Goal: Task Accomplishment & Management: Manage account settings

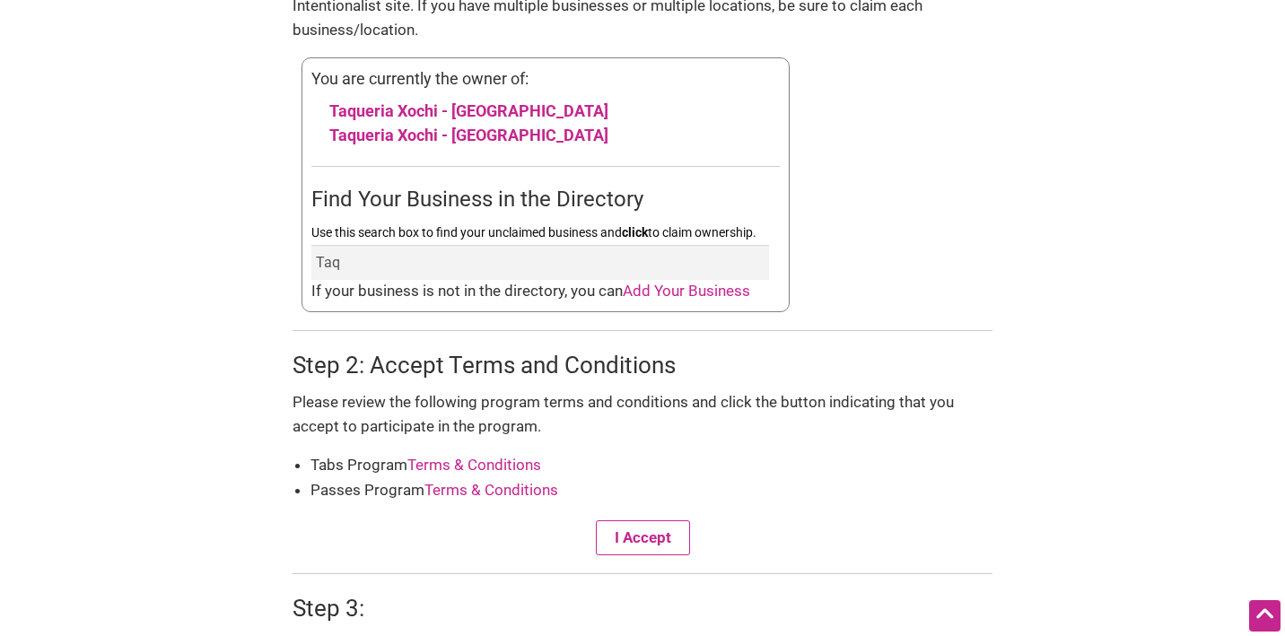
scroll to position [939, 0]
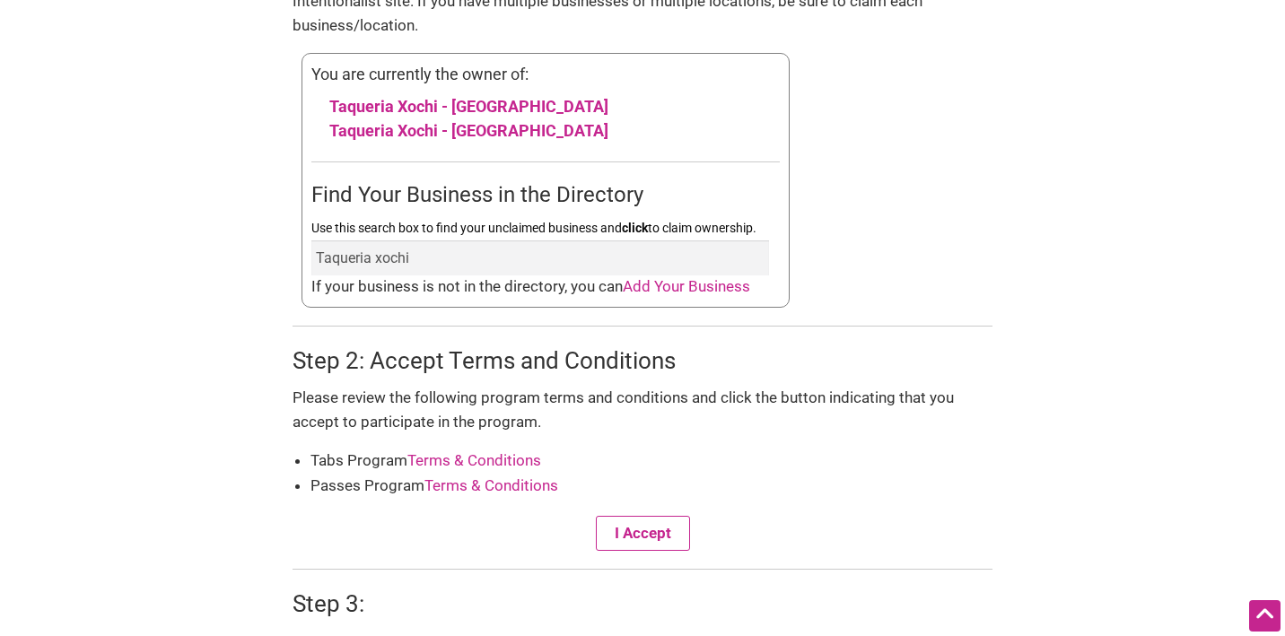
click at [596, 516] on button "I Accept" at bounding box center [643, 533] width 94 height 35
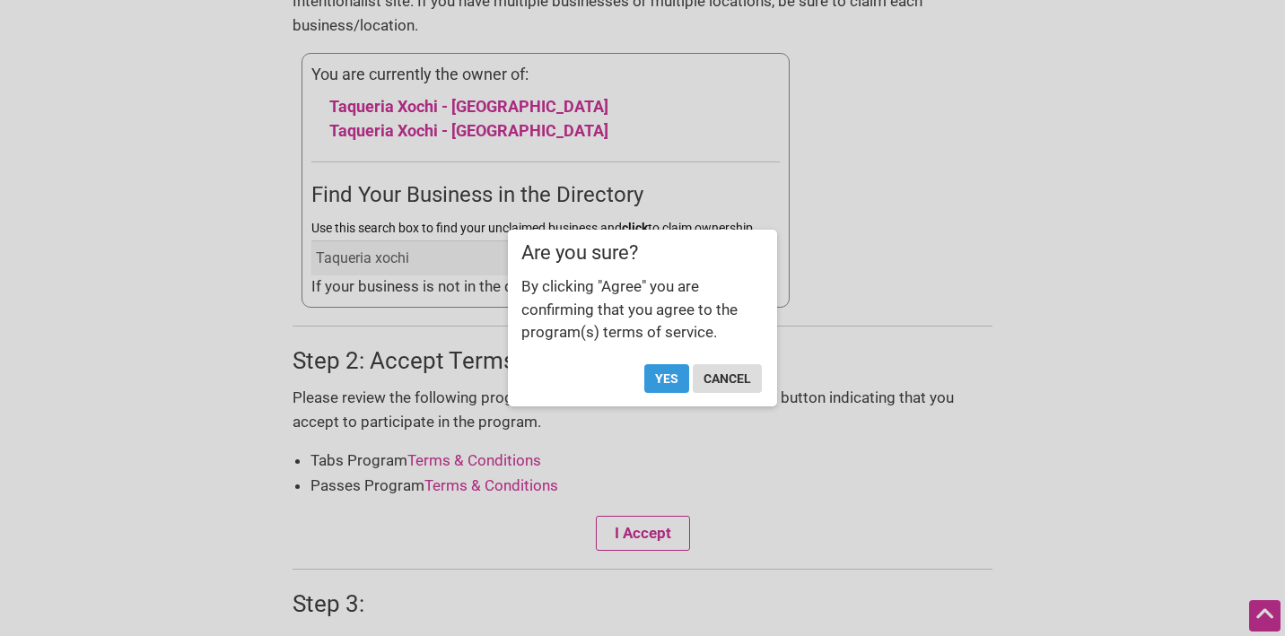
click at [726, 386] on button "cancel" at bounding box center [727, 378] width 69 height 29
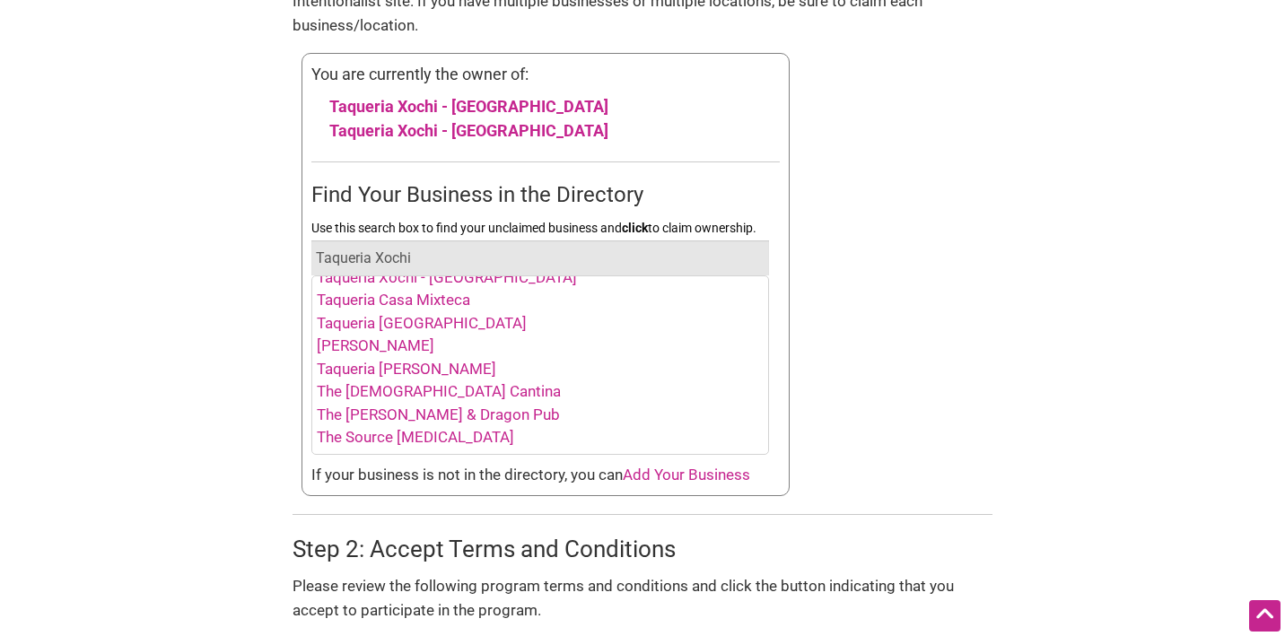
scroll to position [0, 0]
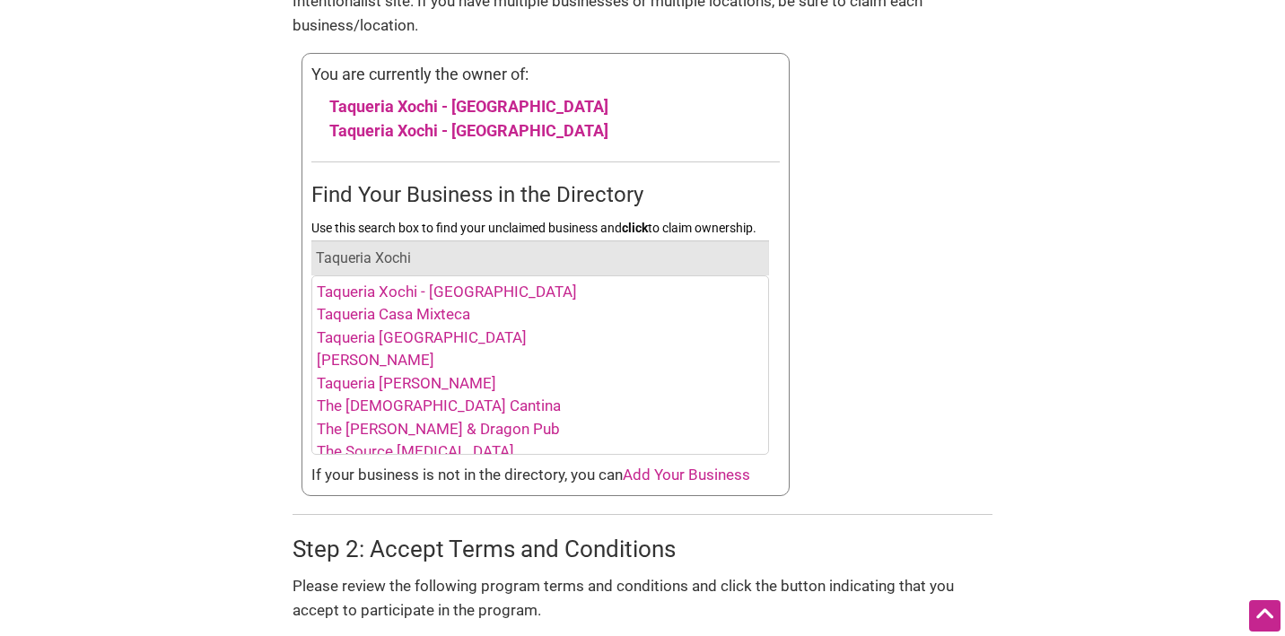
type input "Taqueria Xochi"
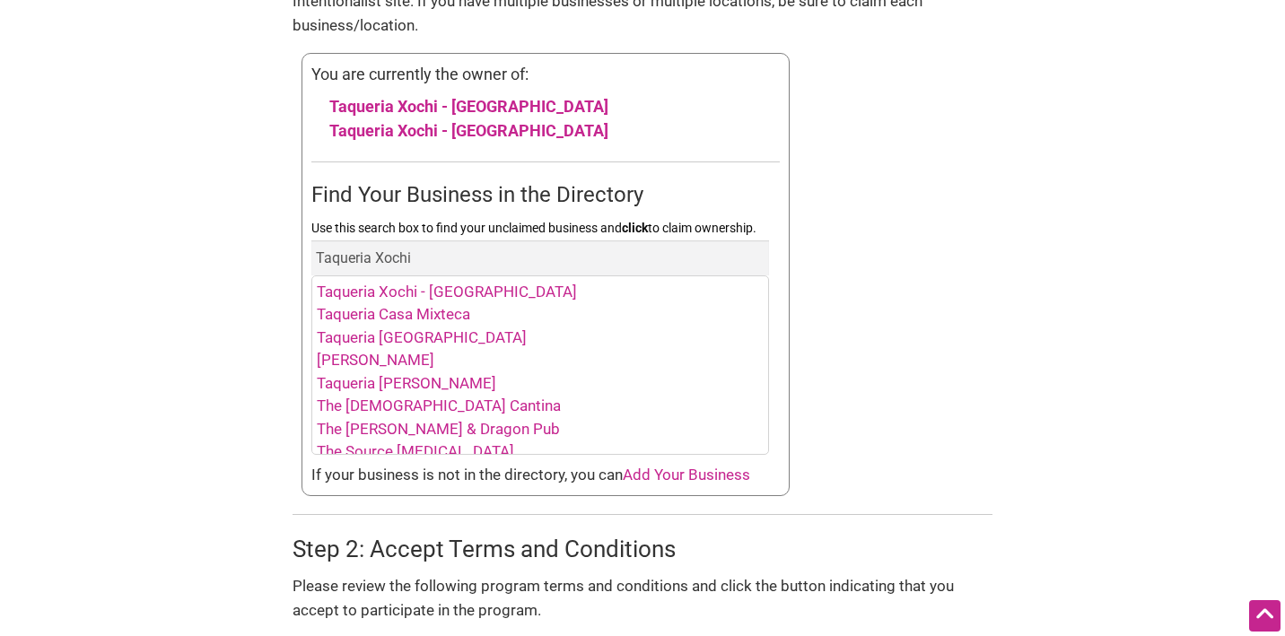
click at [350, 285] on link "Taqueria Xochi - [GEOGRAPHIC_DATA]" at bounding box center [447, 292] width 260 height 18
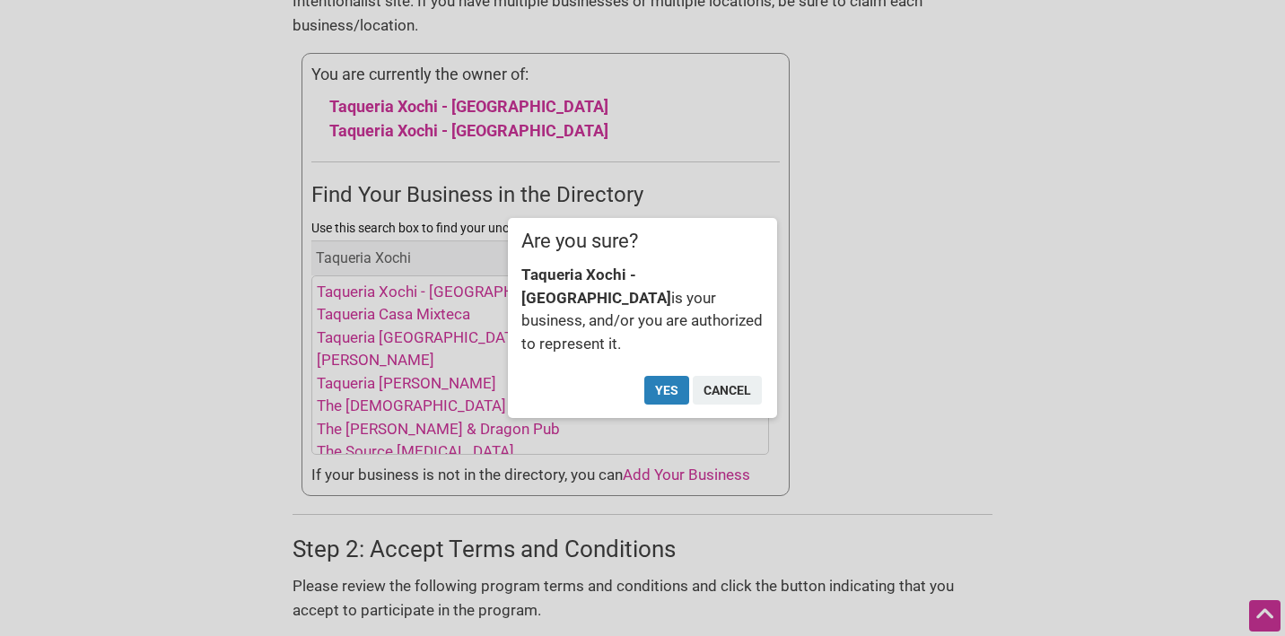
click at [667, 376] on button "Yes" at bounding box center [666, 390] width 45 height 29
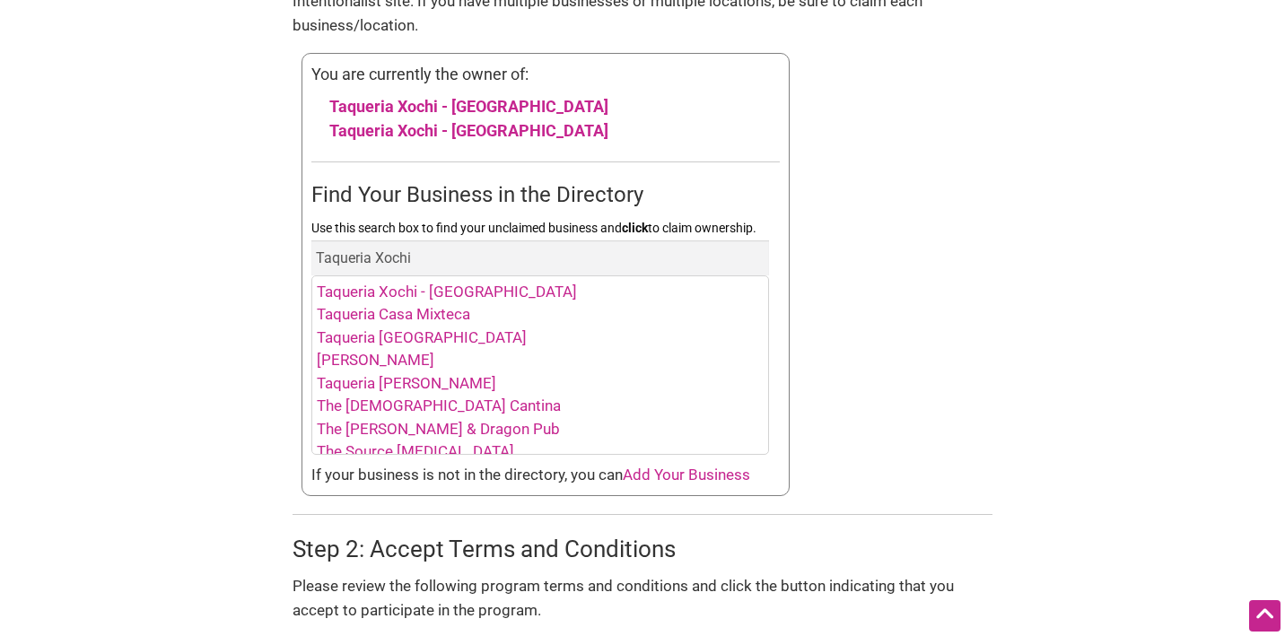
click at [415, 287] on link "Taqueria Xochi - [GEOGRAPHIC_DATA]" at bounding box center [447, 292] width 260 height 18
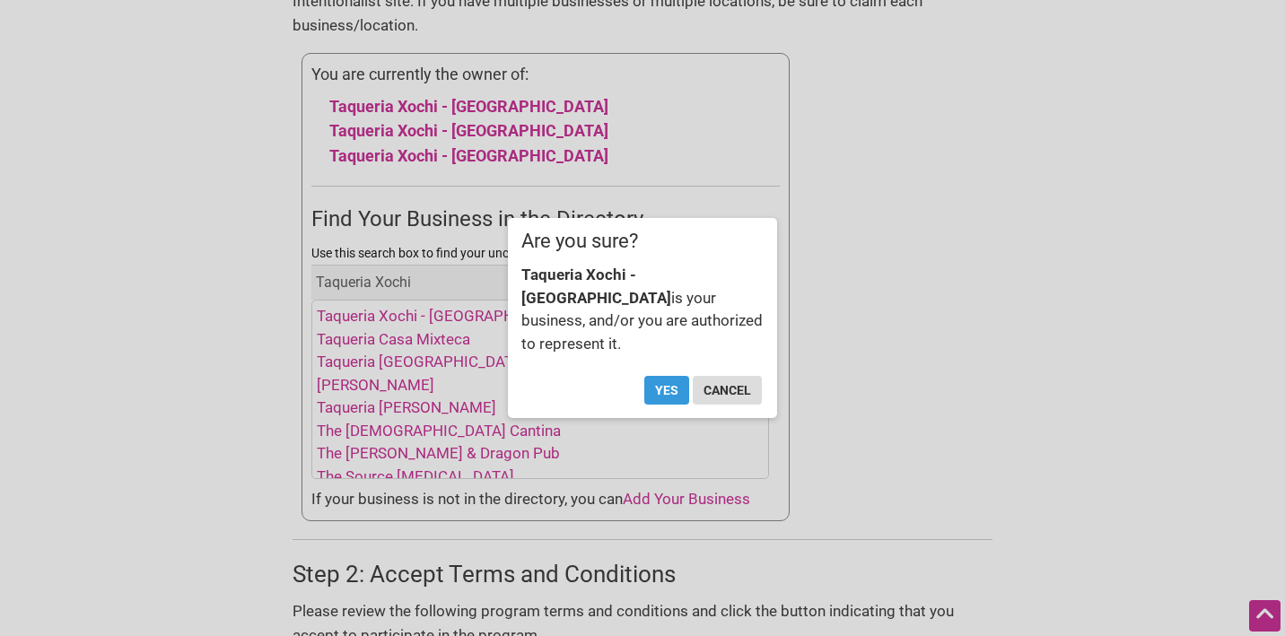
click at [738, 378] on button "cancel" at bounding box center [727, 390] width 69 height 29
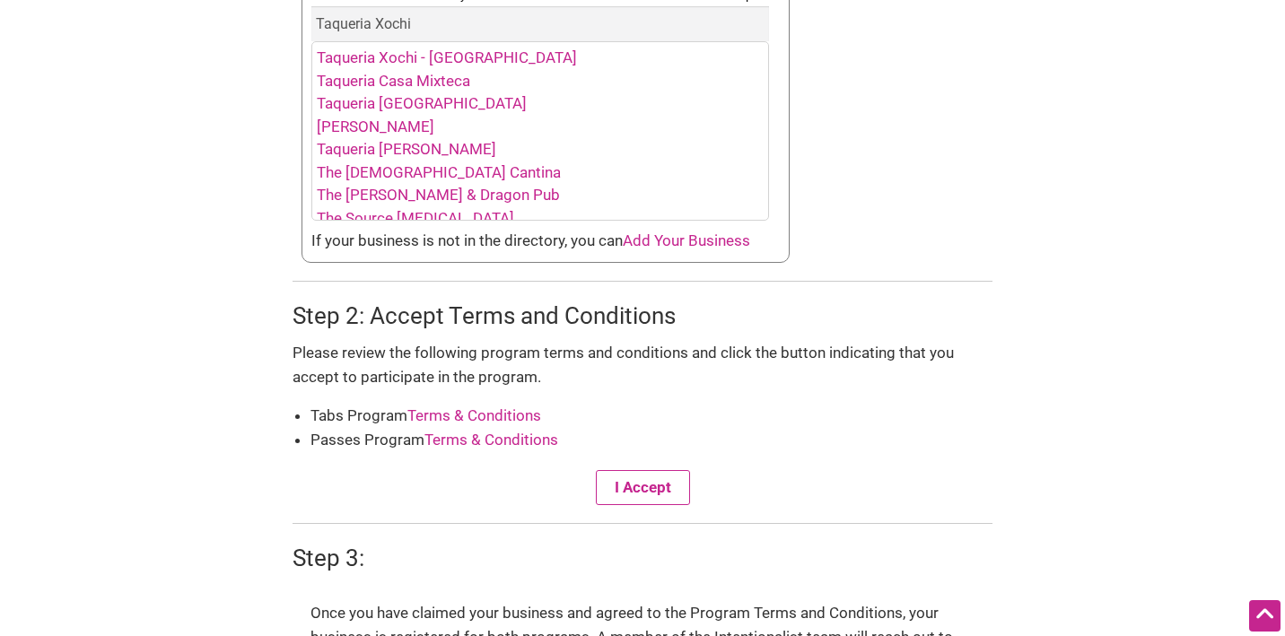
scroll to position [1228, 0]
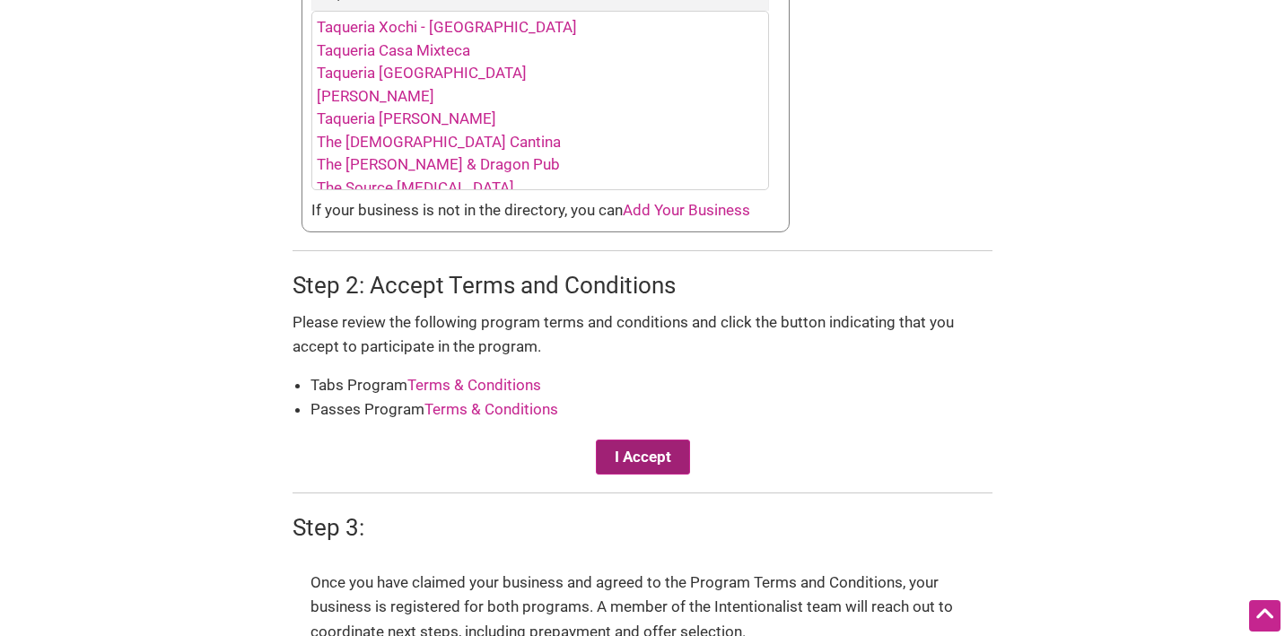
click at [638, 444] on button "I Accept" at bounding box center [643, 457] width 94 height 35
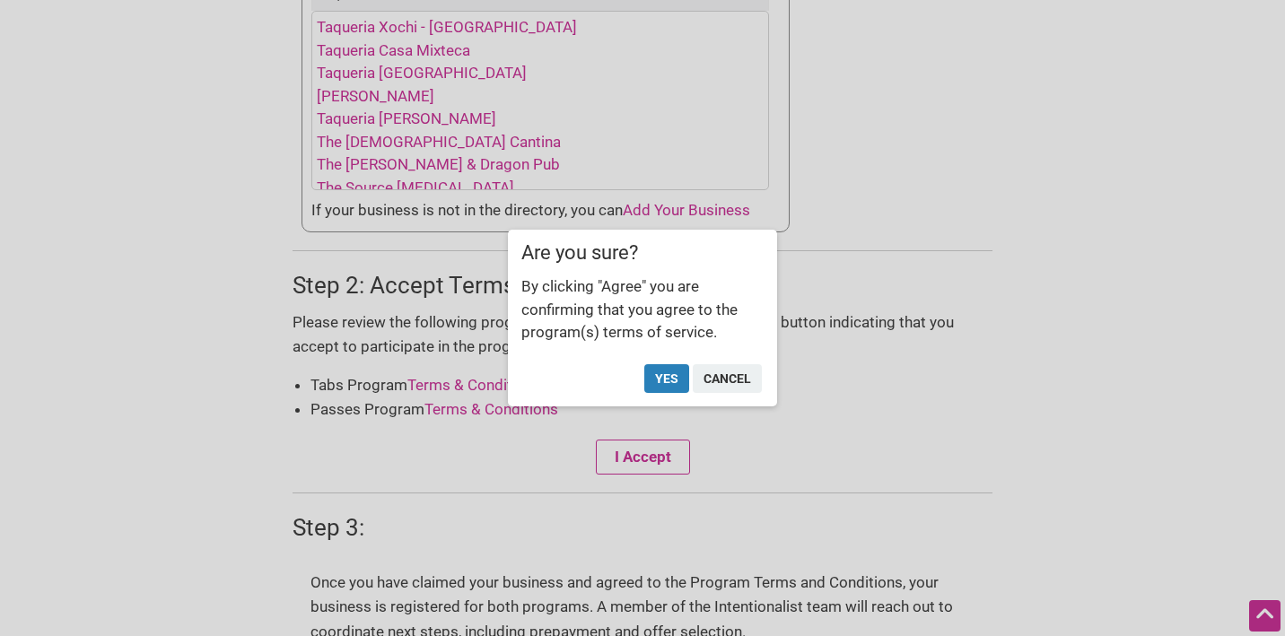
click at [658, 389] on button "Yes" at bounding box center [666, 378] width 45 height 29
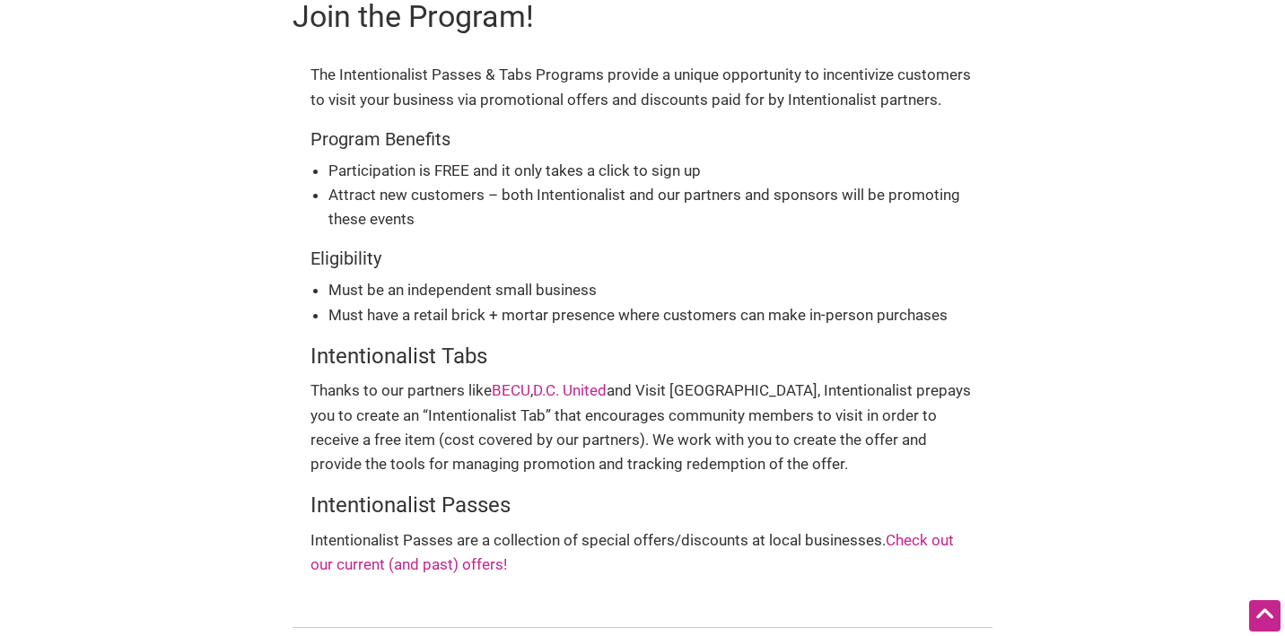
scroll to position [0, 0]
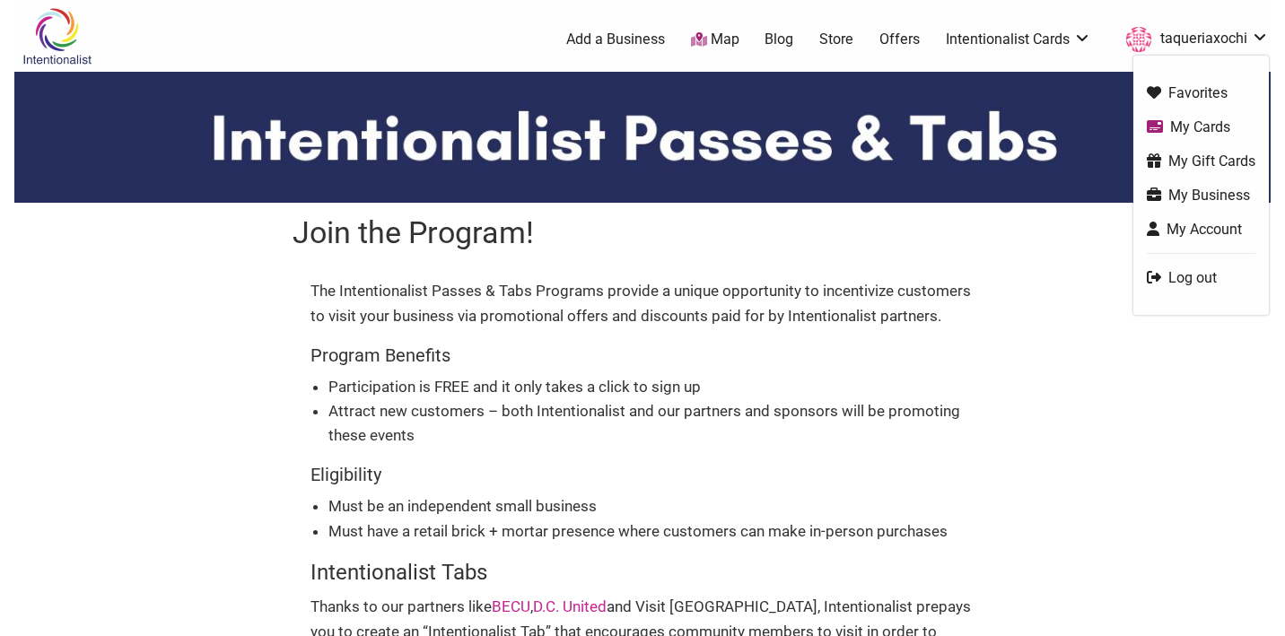
click at [1223, 35] on link "taqueriaxochi" at bounding box center [1193, 39] width 152 height 32
click at [1222, 197] on link "My Business" at bounding box center [1201, 195] width 109 height 21
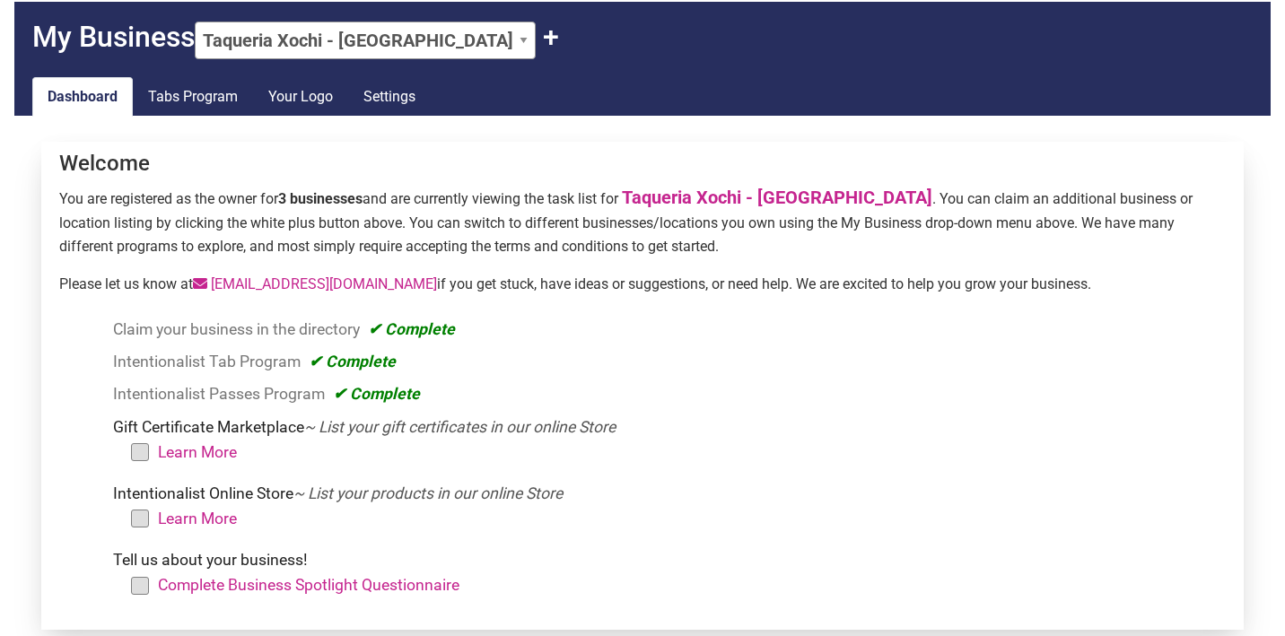
scroll to position [68, 0]
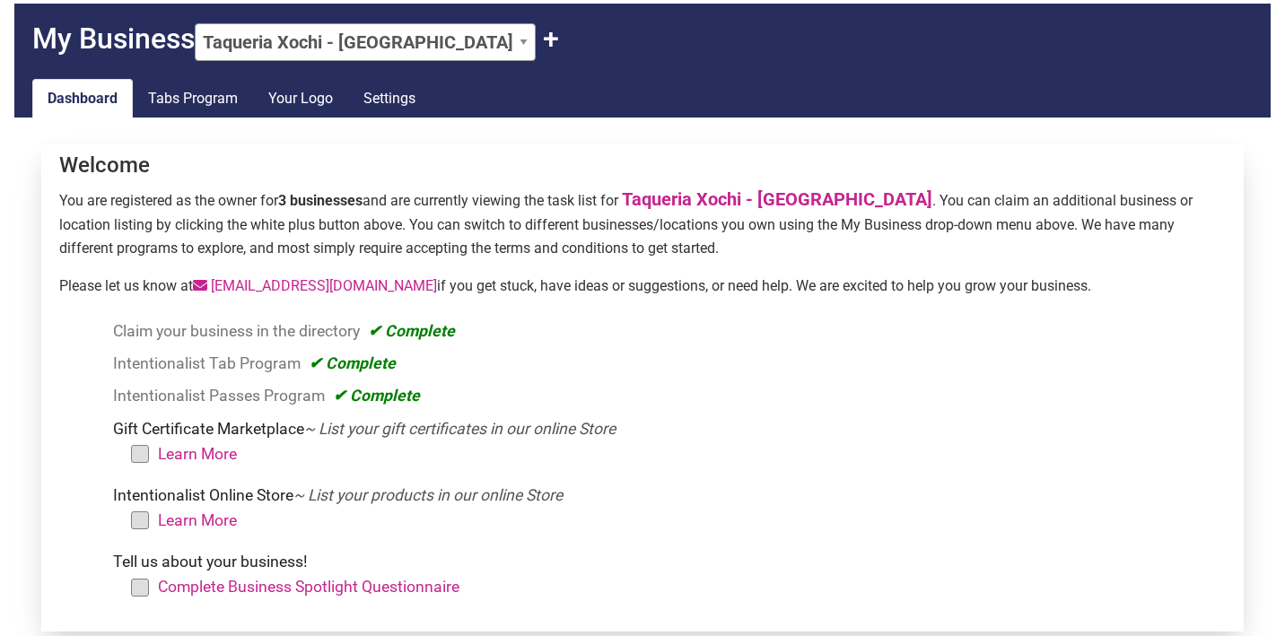
click at [442, 48] on select "Taqueria Xochi - [GEOGRAPHIC_DATA] - [GEOGRAPHIC_DATA] Taqueria [GEOGRAPHIC_DAT…" at bounding box center [365, 42] width 341 height 38
select select "146898"
click at [198, 23] on select "Taqueria Xochi - The Square Taqueria Xochi - Navy Yard Taqueria Xochi - Crystal…" at bounding box center [365, 42] width 341 height 38
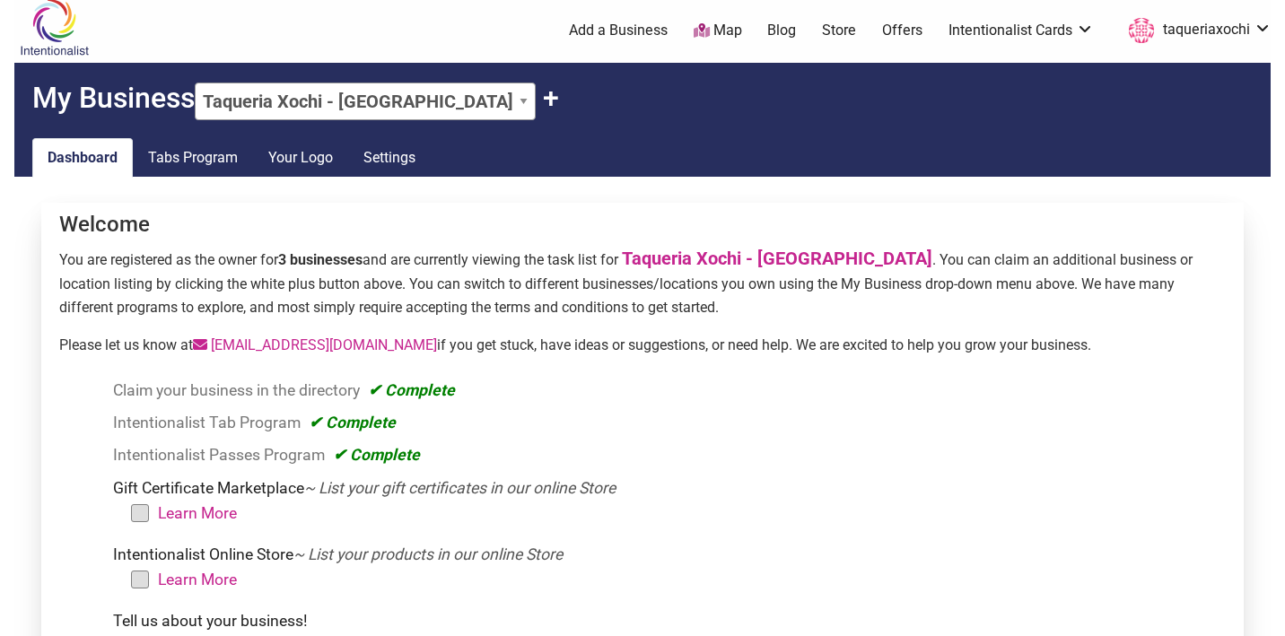
scroll to position [3, 0]
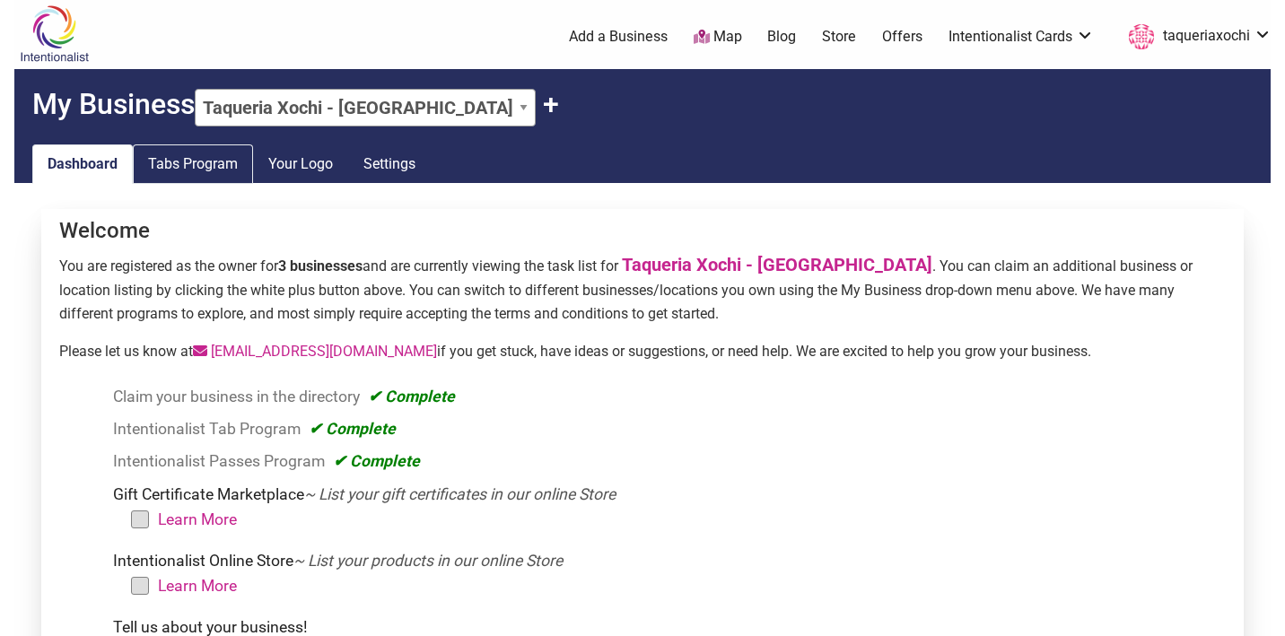
click at [181, 177] on link "Tabs Program" at bounding box center [193, 164] width 120 height 39
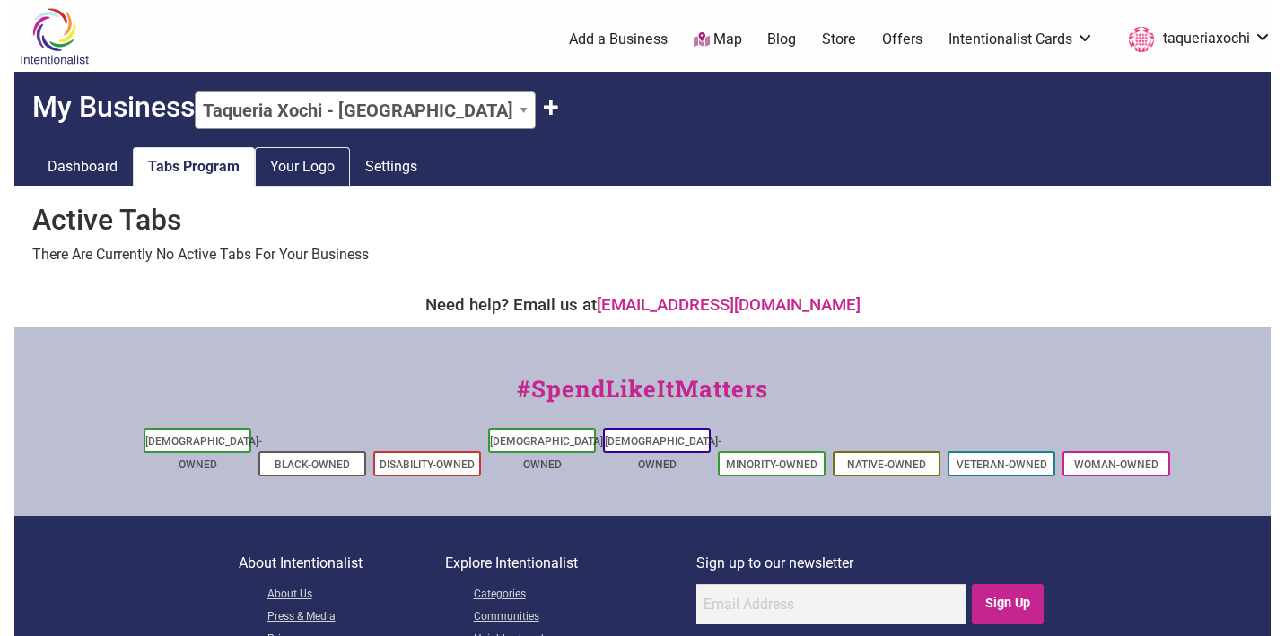
click at [293, 177] on link "Your Logo" at bounding box center [302, 166] width 95 height 39
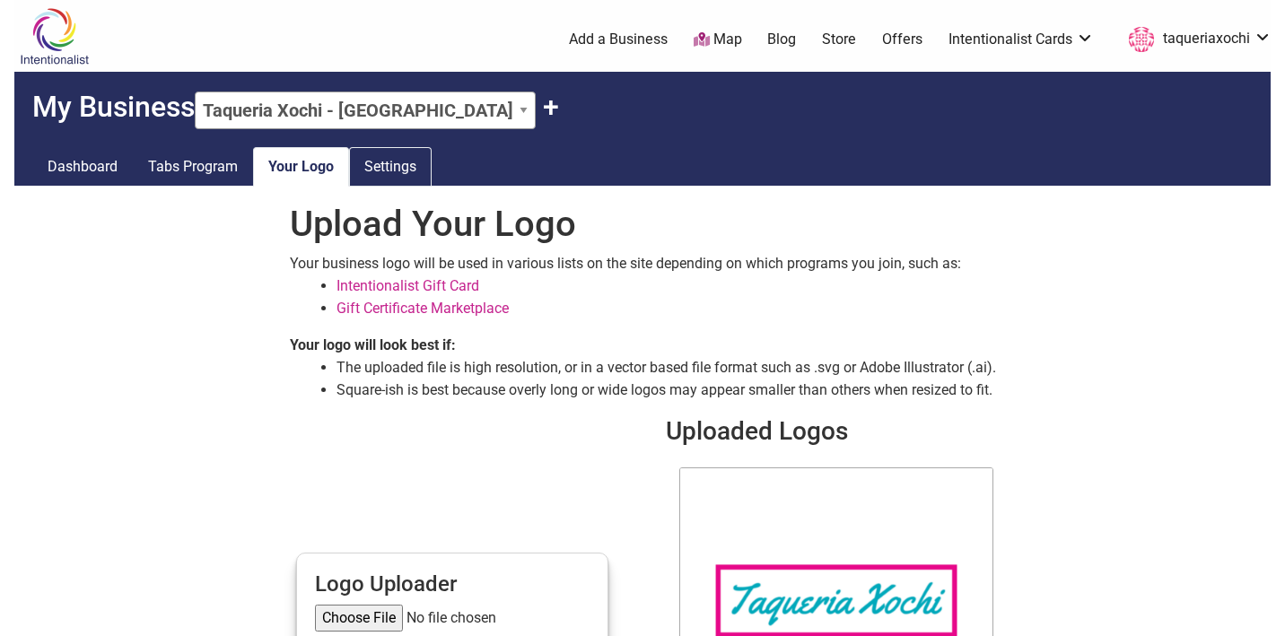
click at [395, 167] on link "Settings" at bounding box center [390, 166] width 83 height 39
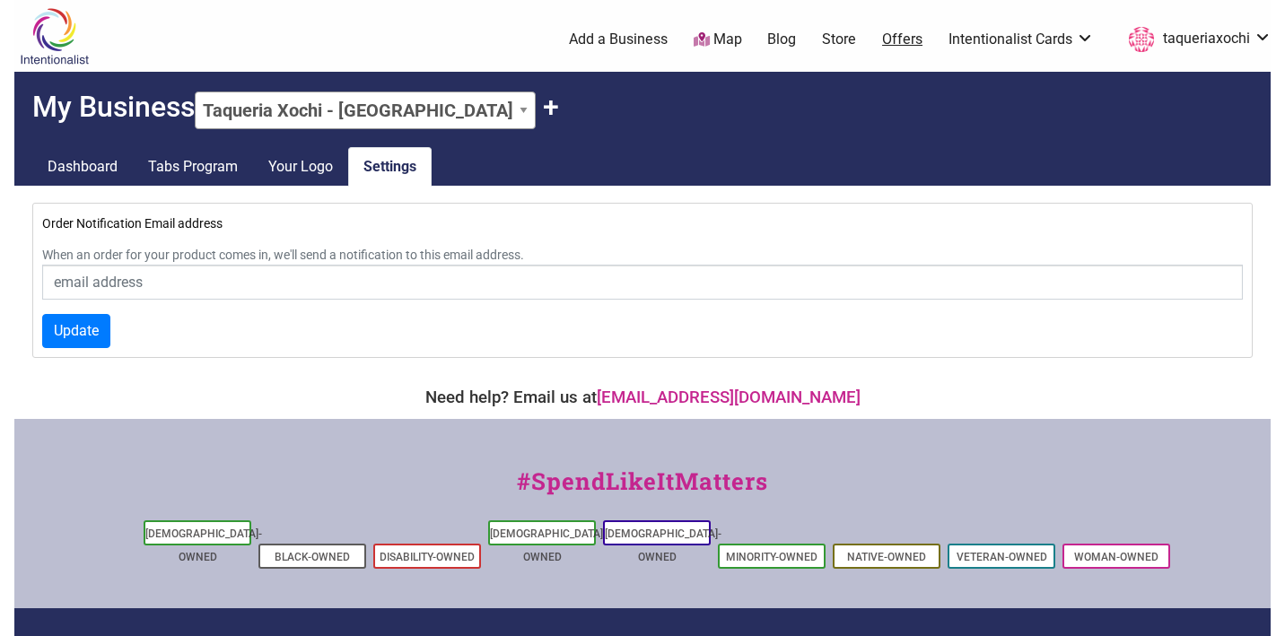
click at [917, 39] on link "Offers" at bounding box center [902, 40] width 40 height 20
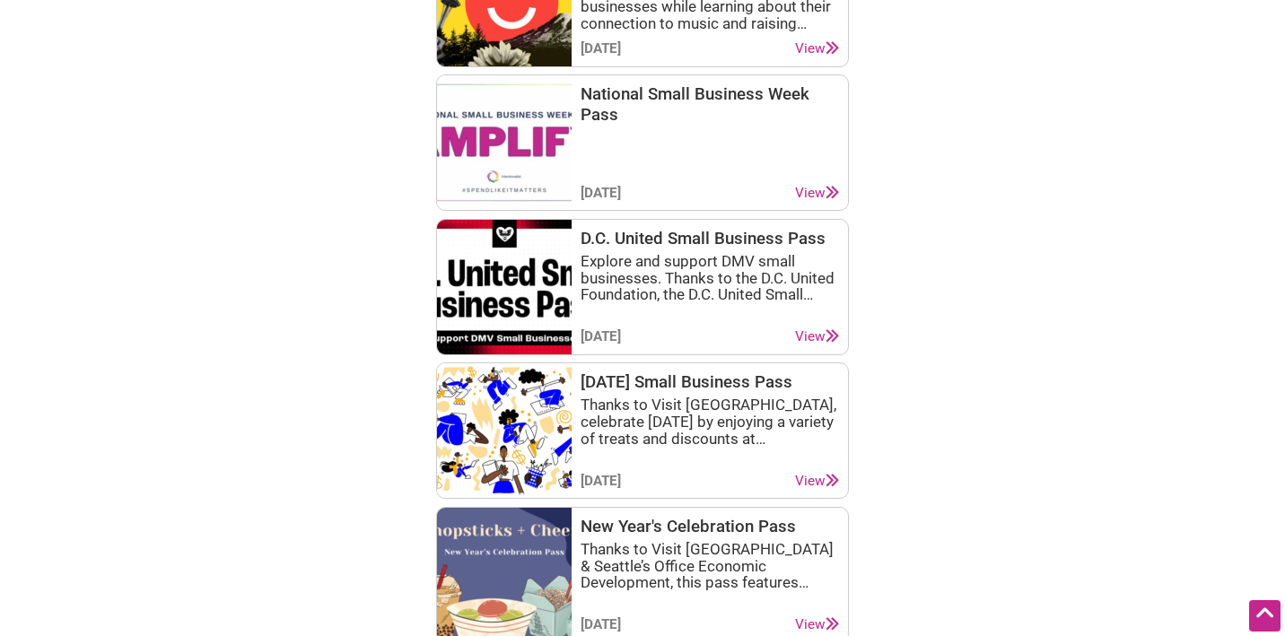
scroll to position [2063, 0]
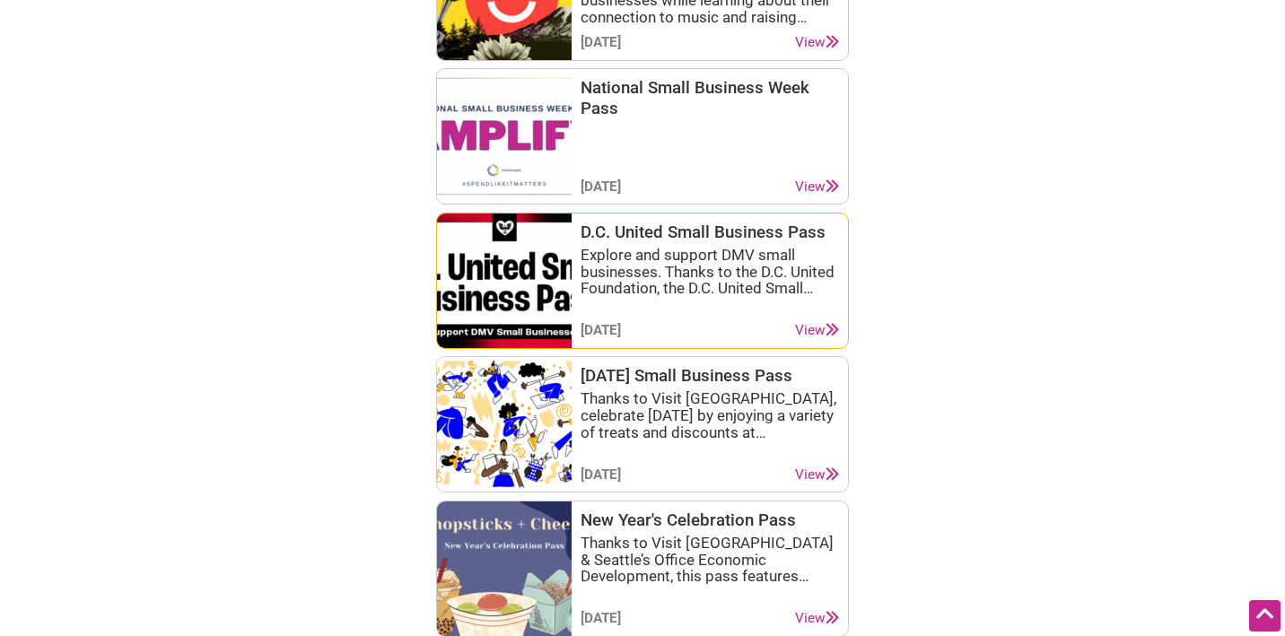
click at [819, 327] on link "View" at bounding box center [817, 330] width 44 height 17
